Goal: Navigation & Orientation: Find specific page/section

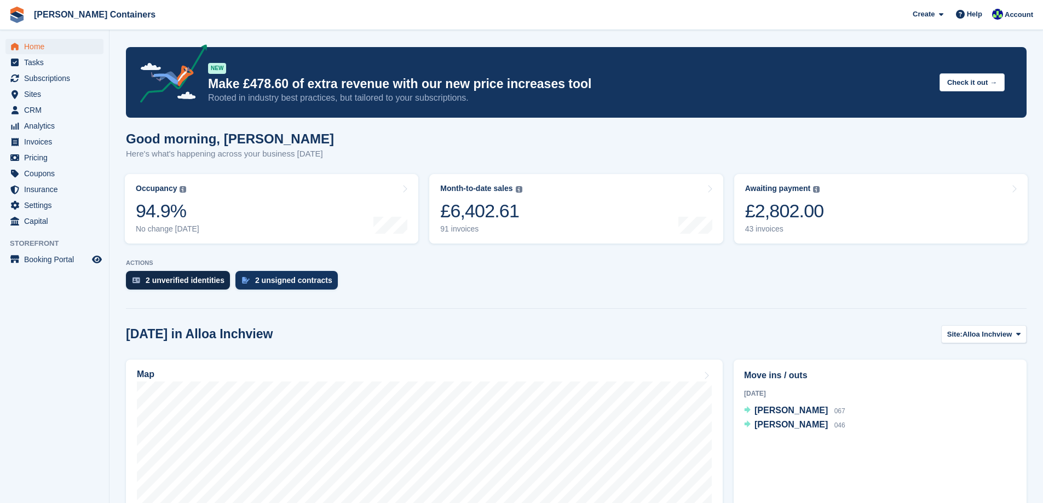
click at [185, 277] on div "2 unverified identities" at bounding box center [185, 280] width 79 height 9
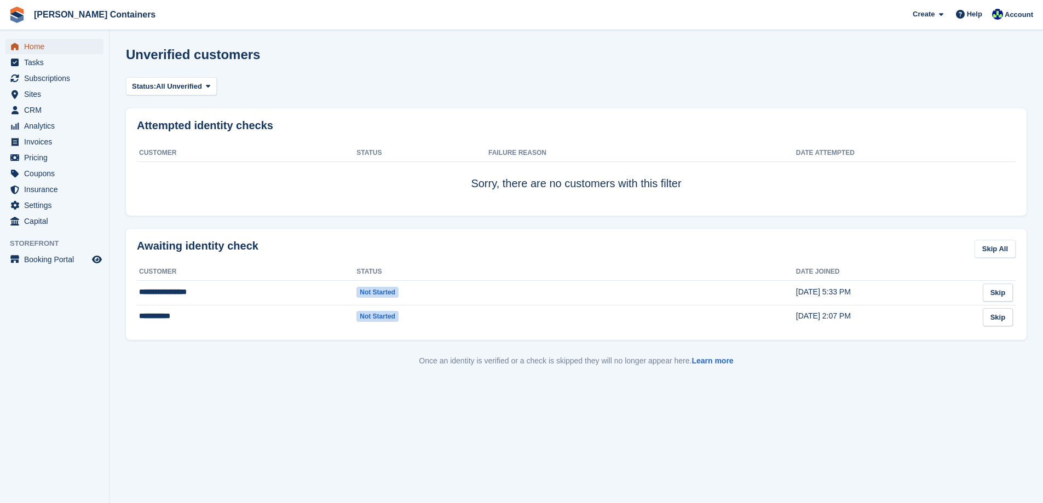
click at [48, 47] on span "Home" at bounding box center [57, 46] width 66 height 15
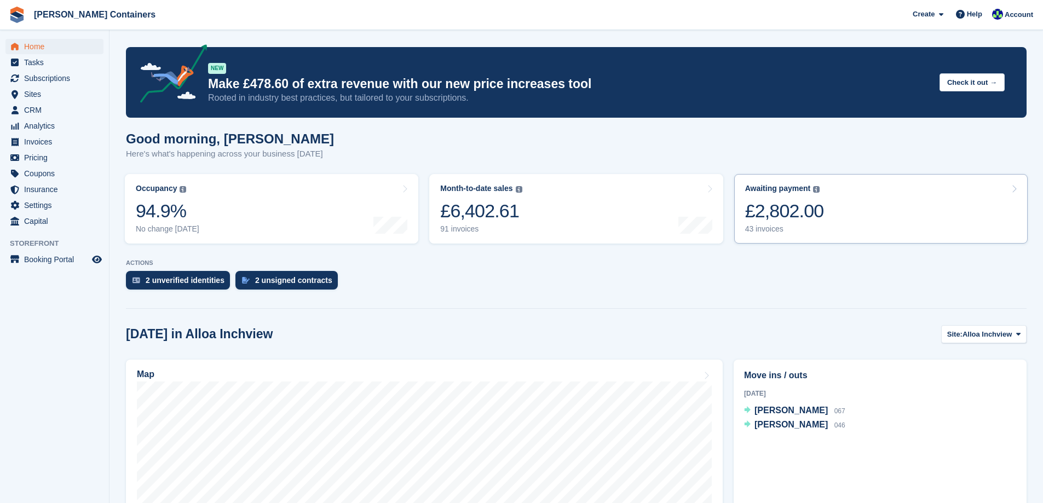
click at [819, 229] on link "Awaiting payment The total outstanding balance on all open invoices. £2,802.00 …" at bounding box center [880, 209] width 293 height 70
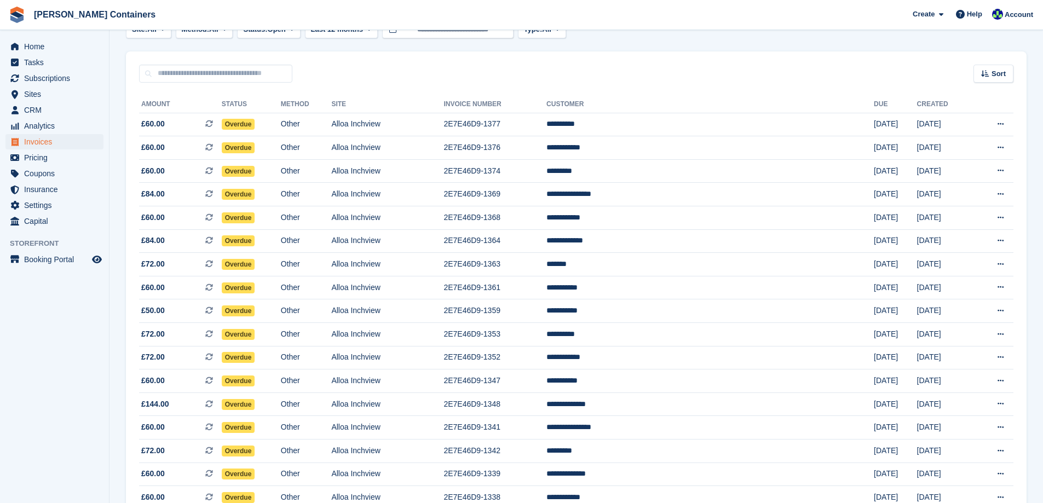
scroll to position [26, 0]
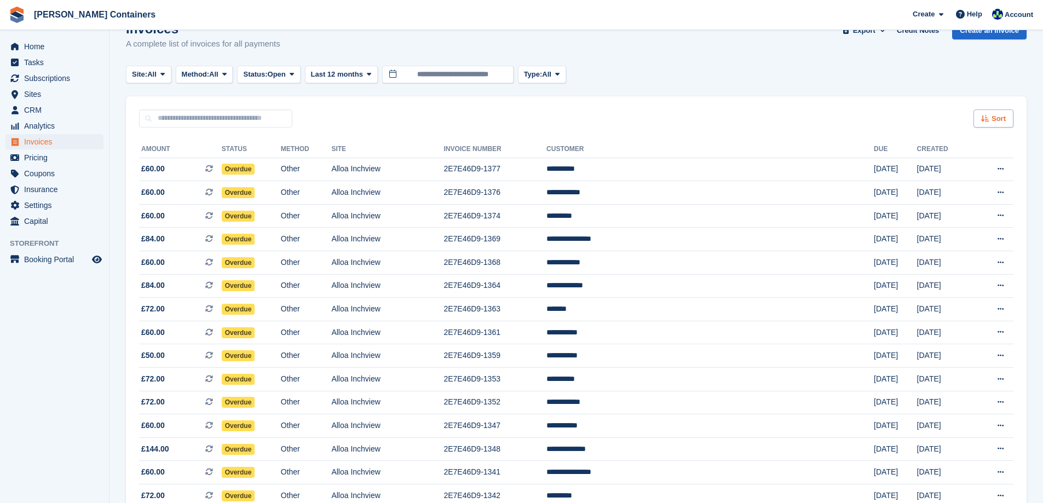
click at [1005, 117] on div "Sort" at bounding box center [993, 118] width 40 height 18
click at [972, 187] on span "Created (oldest first)" at bounding box center [961, 191] width 75 height 9
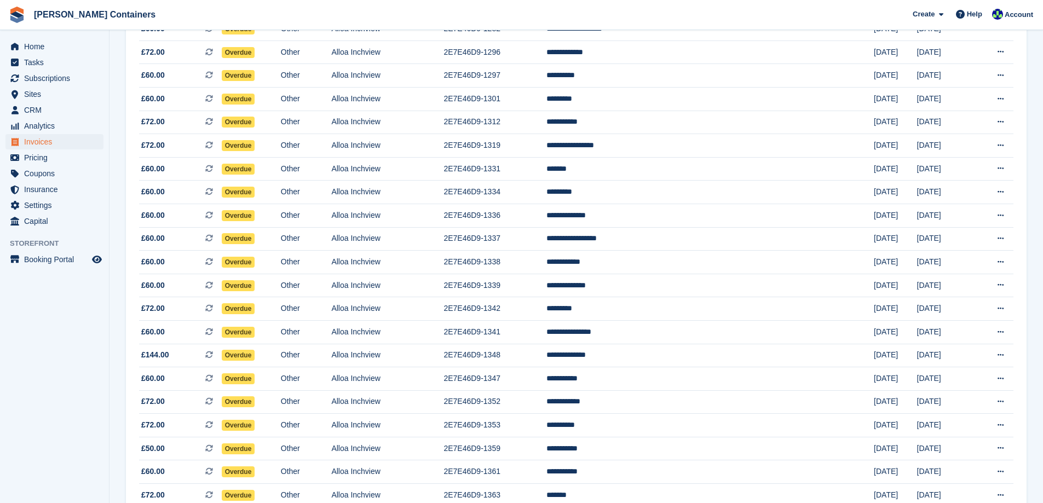
scroll to position [737, 0]
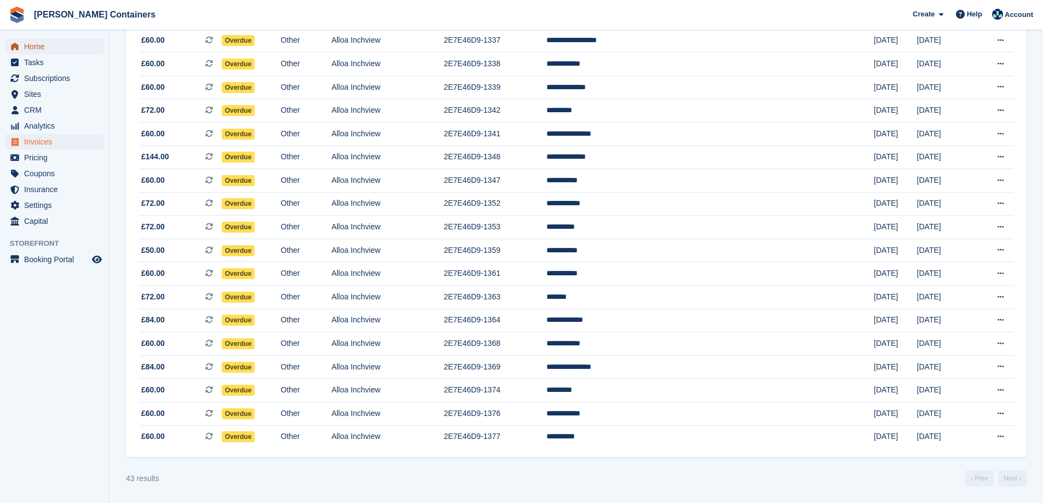
click at [26, 53] on span "Home" at bounding box center [57, 46] width 66 height 15
